Goal: Task Accomplishment & Management: Manage account settings

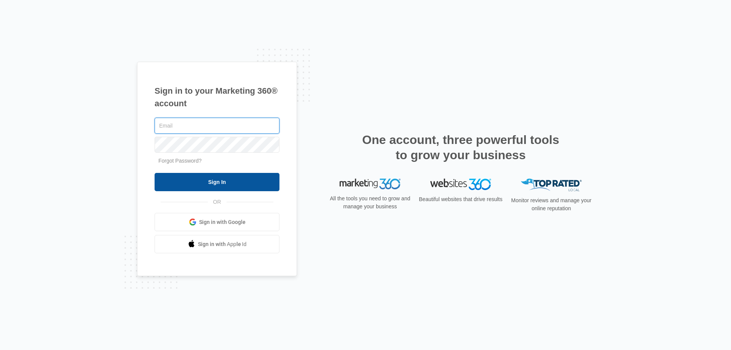
type input "[EMAIL_ADDRESS][DOMAIN_NAME]"
click at [230, 179] on input "Sign In" at bounding box center [217, 182] width 125 height 18
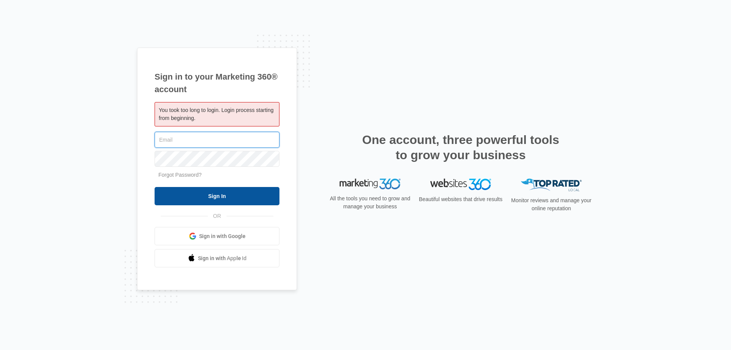
type input "[EMAIL_ADDRESS][DOMAIN_NAME]"
click at [235, 195] on input "Sign In" at bounding box center [217, 196] width 125 height 18
